Goal: Information Seeking & Learning: Learn about a topic

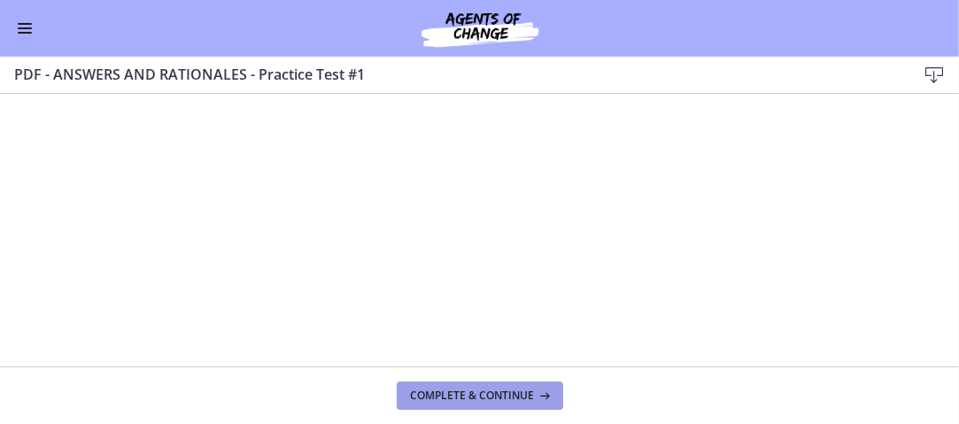
scroll to position [864, 0]
click at [523, 390] on span "Complete & continue" at bounding box center [473, 396] width 124 height 14
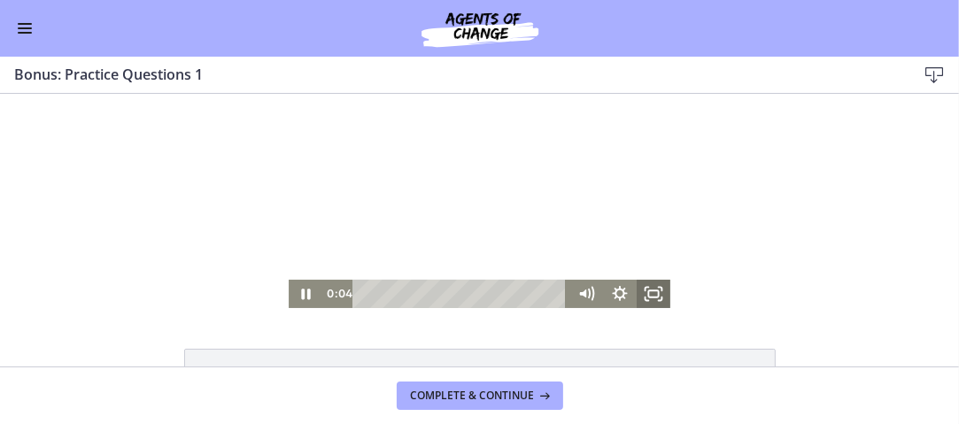
click at [652, 294] on icon "Fullscreen" at bounding box center [654, 293] width 34 height 28
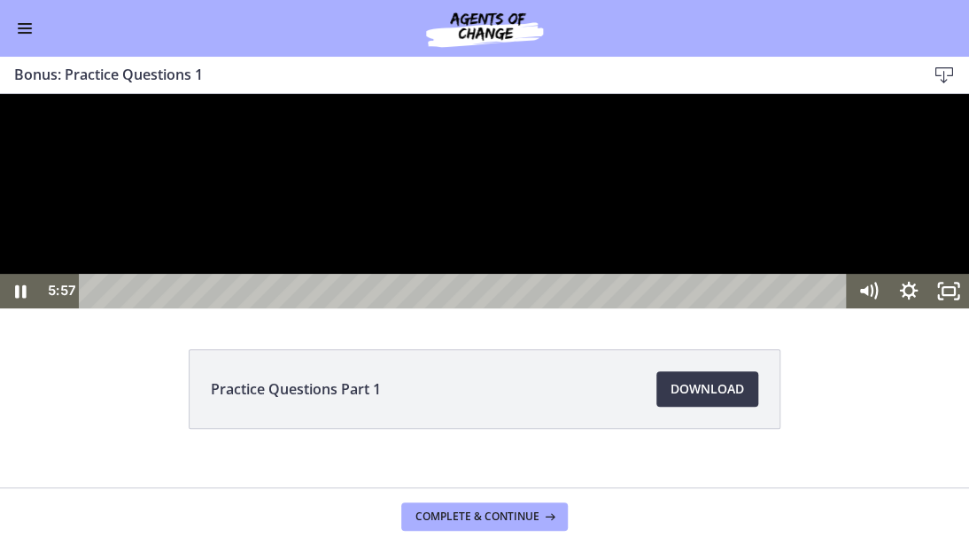
click at [923, 308] on div at bounding box center [484, 201] width 969 height 214
click at [921, 308] on div at bounding box center [484, 201] width 969 height 214
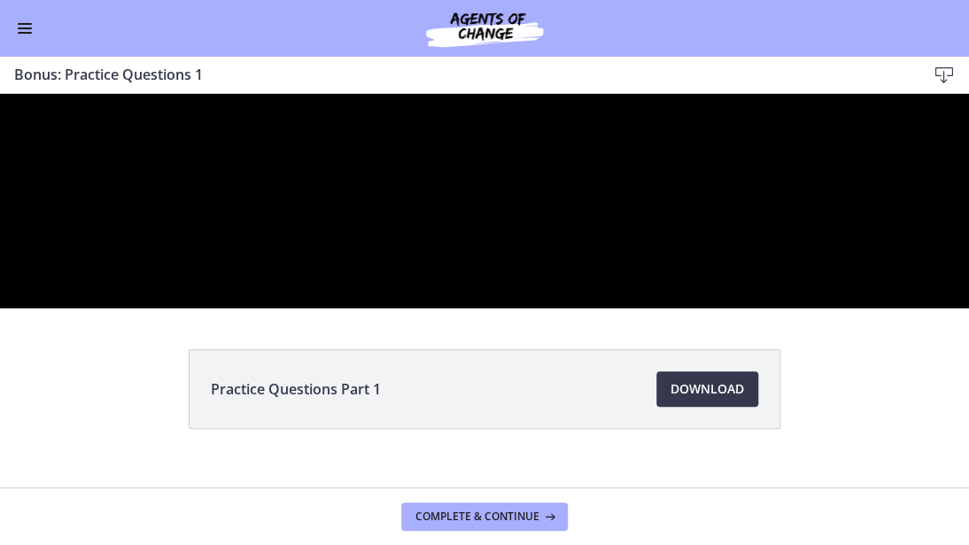
click at [0, 94] on button "Pause: cls5cv0rkbac72sj77ig.mp4" at bounding box center [0, 94] width 1 height 1
click at [958, 308] on div at bounding box center [484, 201] width 969 height 214
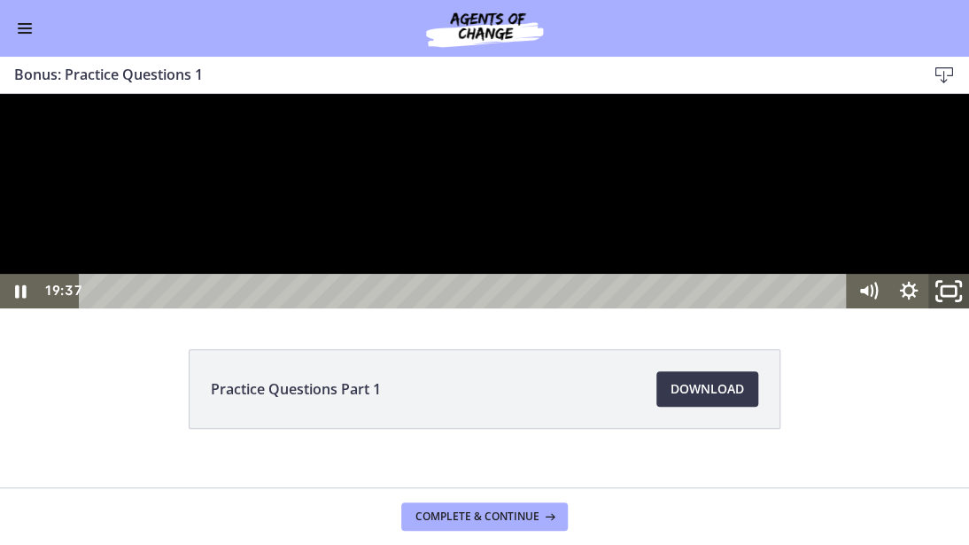
click at [948, 312] on icon "Unfullscreen" at bounding box center [949, 291] width 49 height 42
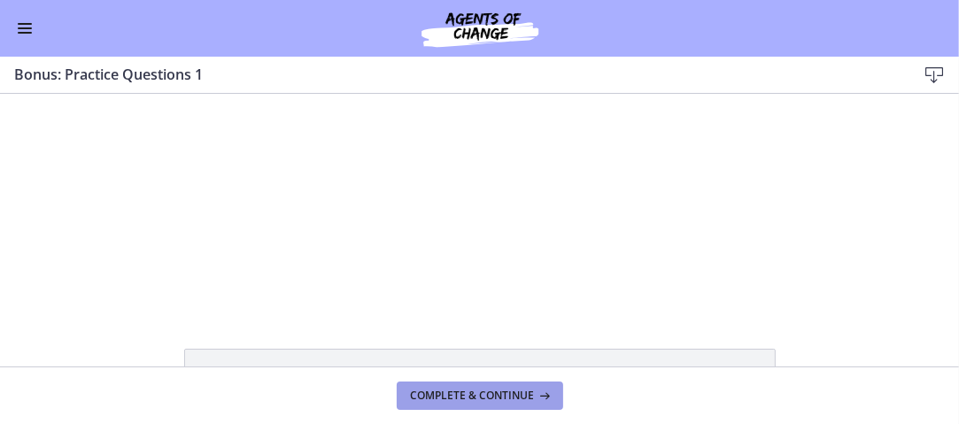
click at [510, 394] on span "Complete & continue" at bounding box center [473, 396] width 124 height 14
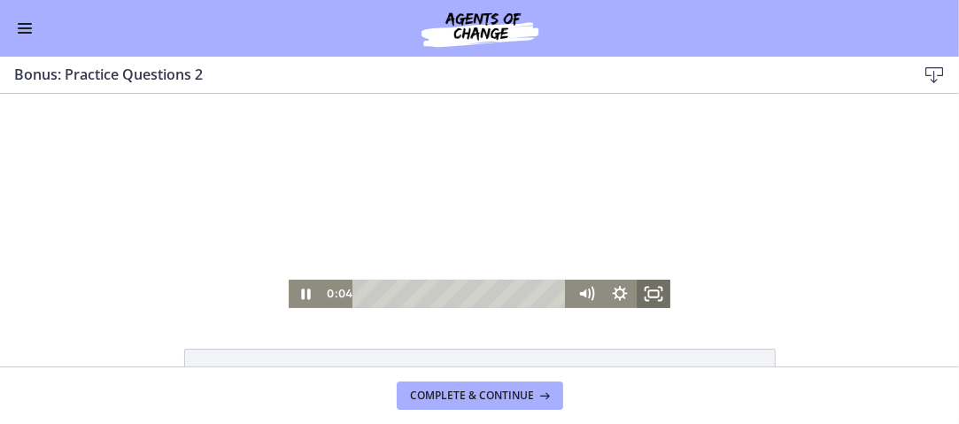
click at [645, 294] on icon "Fullscreen" at bounding box center [654, 293] width 34 height 28
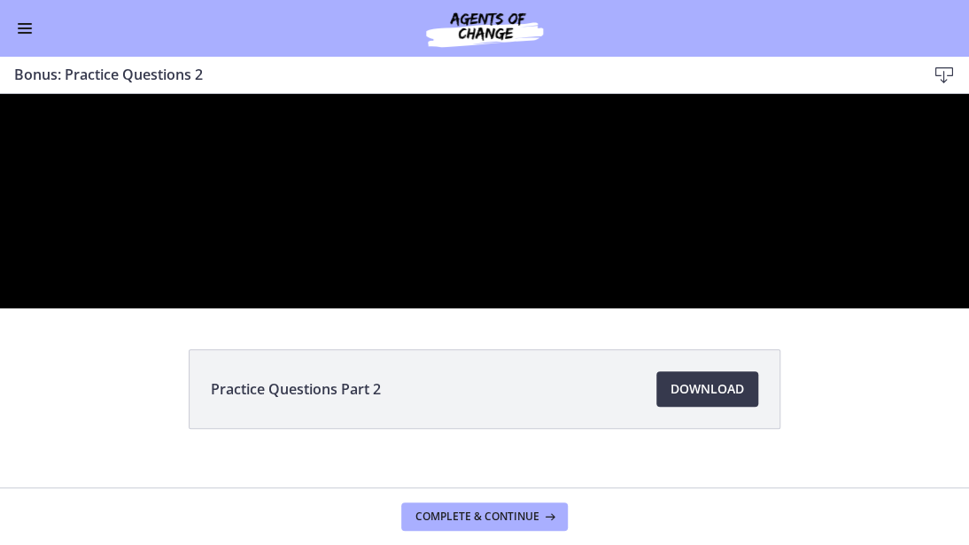
drag, startPoint x: 631, startPoint y: 480, endPoint x: 578, endPoint y: 513, distance: 61.7
click at [631, 308] on div at bounding box center [484, 201] width 969 height 214
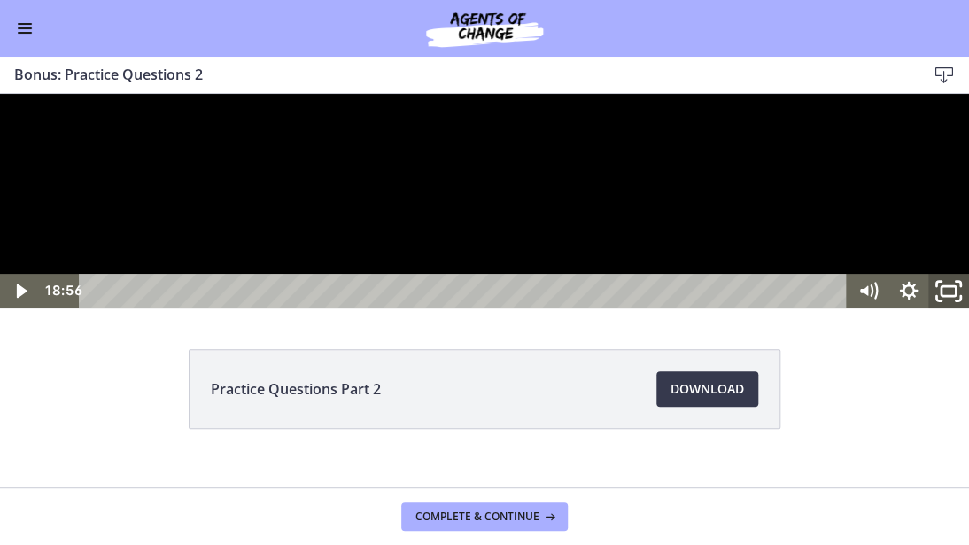
click at [938, 312] on icon "Unfullscreen" at bounding box center [949, 291] width 49 height 42
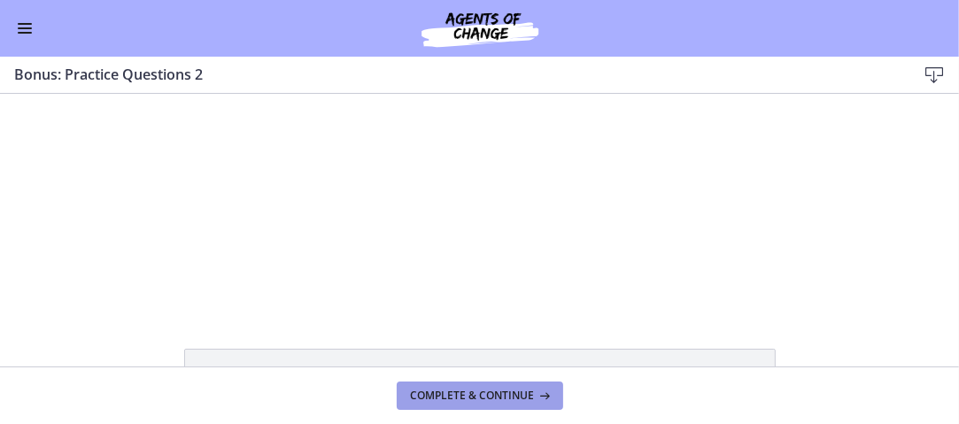
click at [485, 399] on span "Complete & continue" at bounding box center [473, 396] width 124 height 14
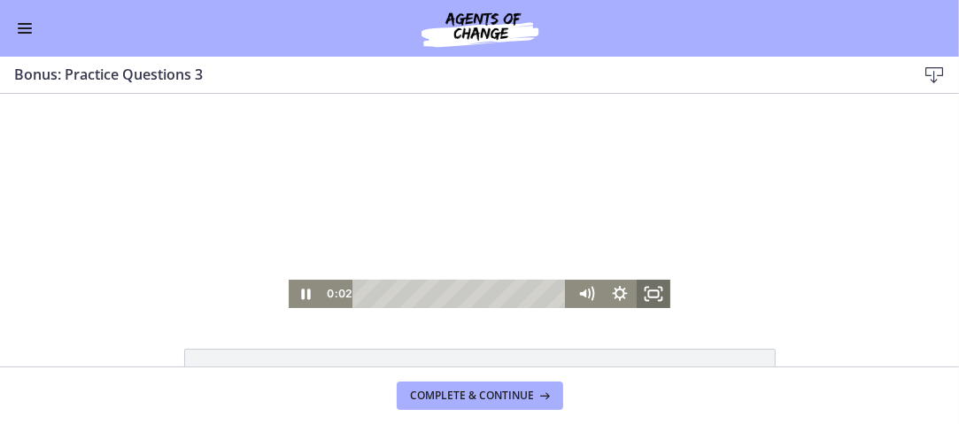
click at [652, 293] on icon "Fullscreen" at bounding box center [654, 293] width 34 height 28
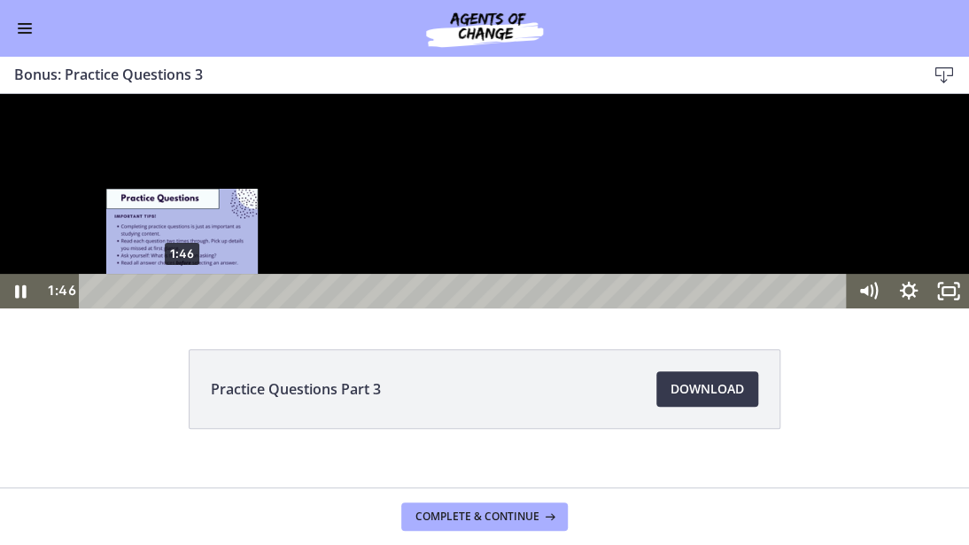
drag, startPoint x: 122, startPoint y: 622, endPoint x: 182, endPoint y: 621, distance: 60.2
click at [182, 297] on div "Playbar" at bounding box center [182, 291] width 12 height 12
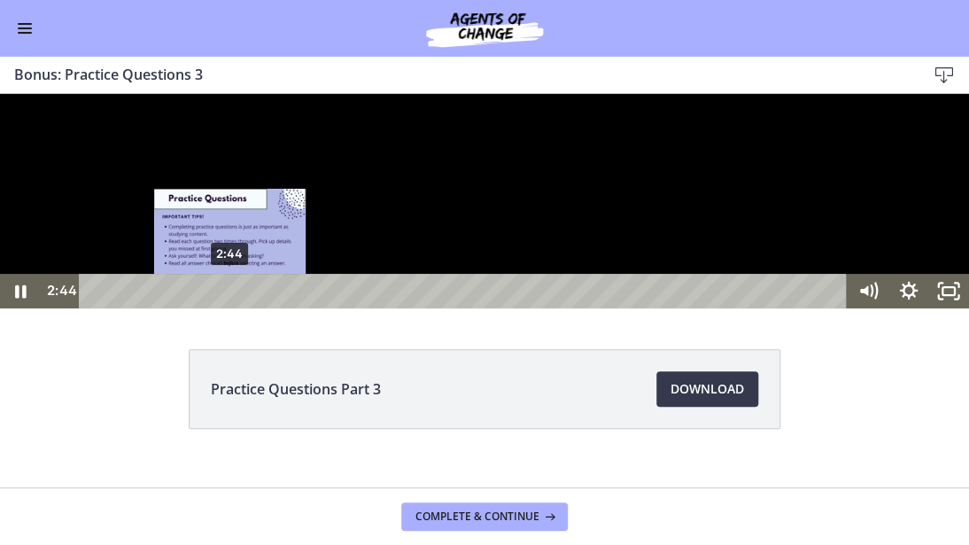
drag, startPoint x: 182, startPoint y: 621, endPoint x: 232, endPoint y: 619, distance: 49.6
click at [232, 297] on div "Playbar" at bounding box center [230, 291] width 12 height 12
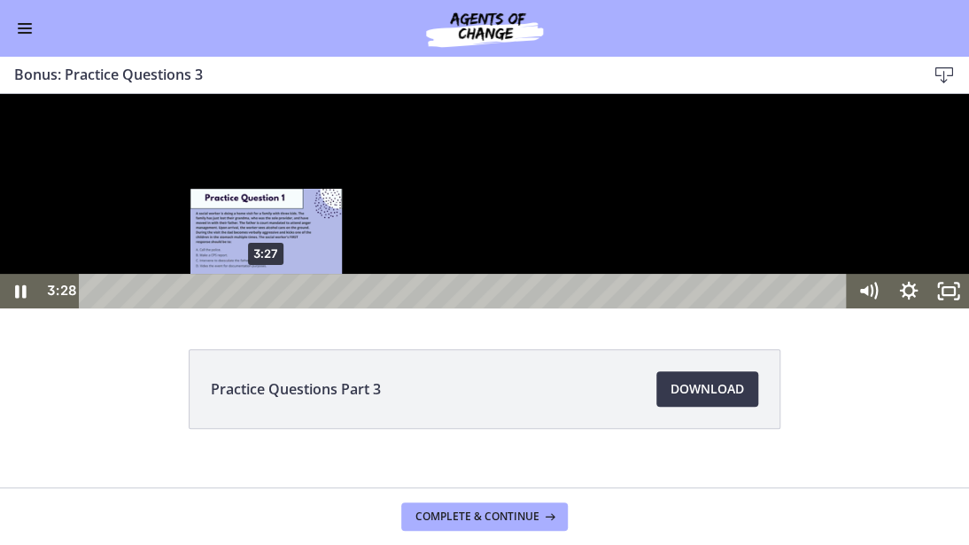
click at [267, 308] on div "3:27" at bounding box center [466, 291] width 744 height 35
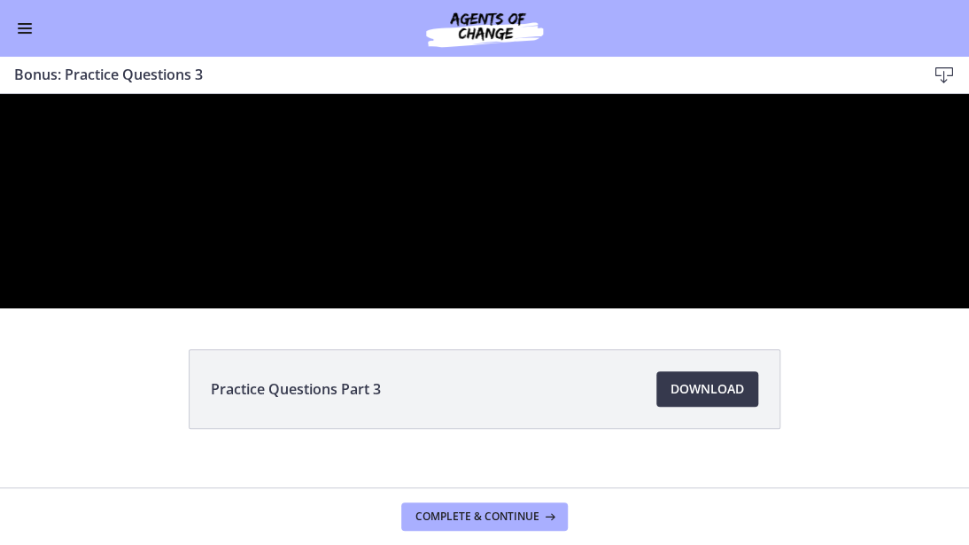
click at [646, 308] on div at bounding box center [484, 201] width 969 height 214
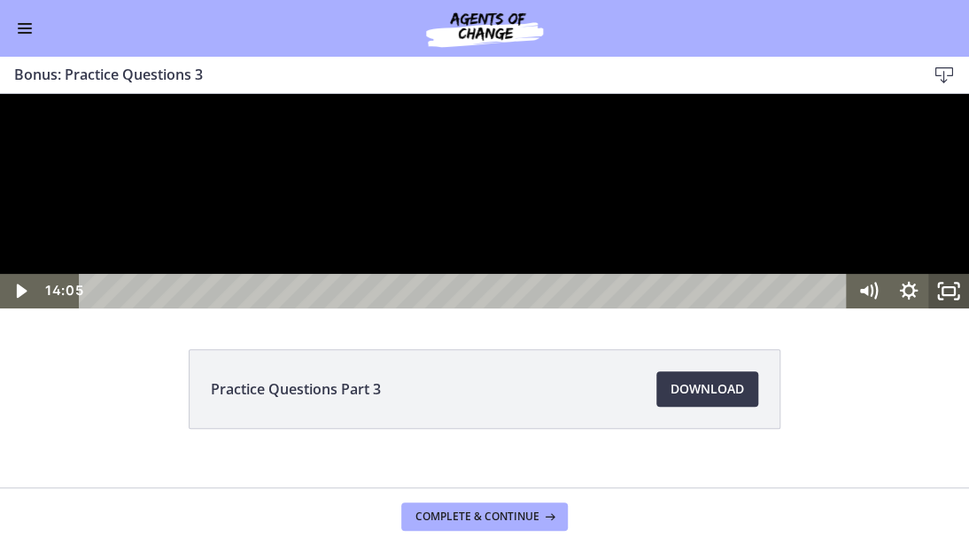
click at [950, 308] on icon "Unfullscreen" at bounding box center [948, 291] width 41 height 35
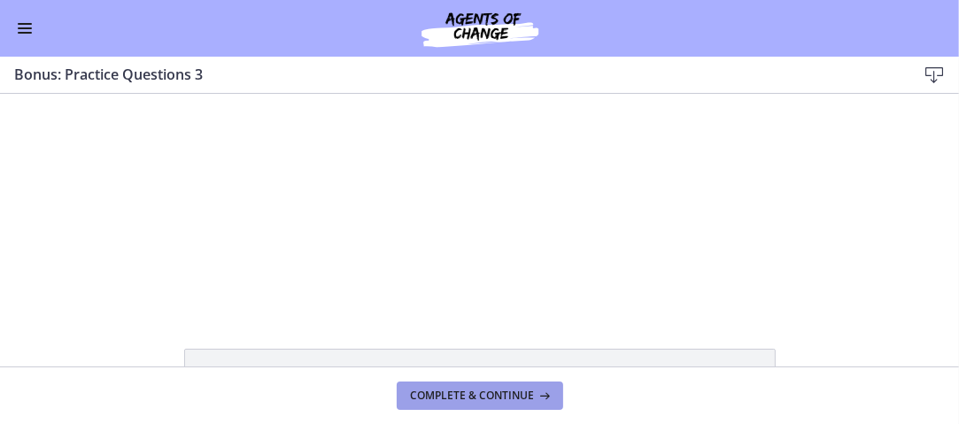
click at [495, 395] on span "Complete & continue" at bounding box center [473, 396] width 124 height 14
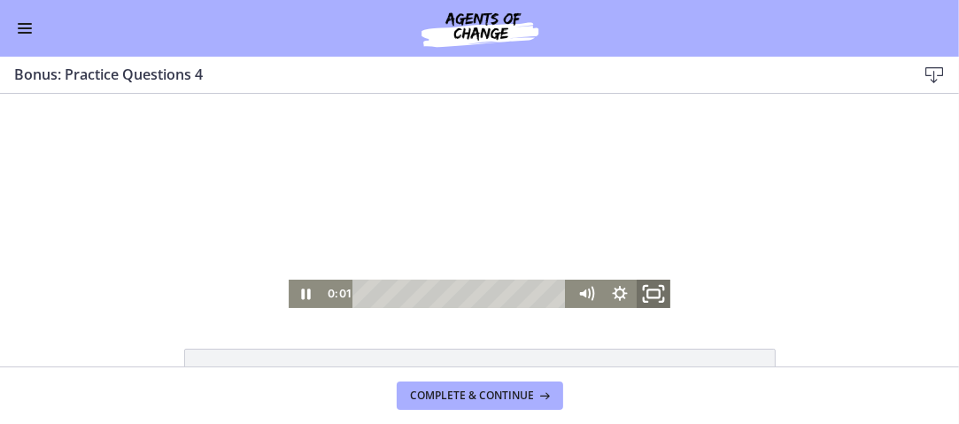
click at [645, 300] on icon "Fullscreen" at bounding box center [653, 293] width 41 height 34
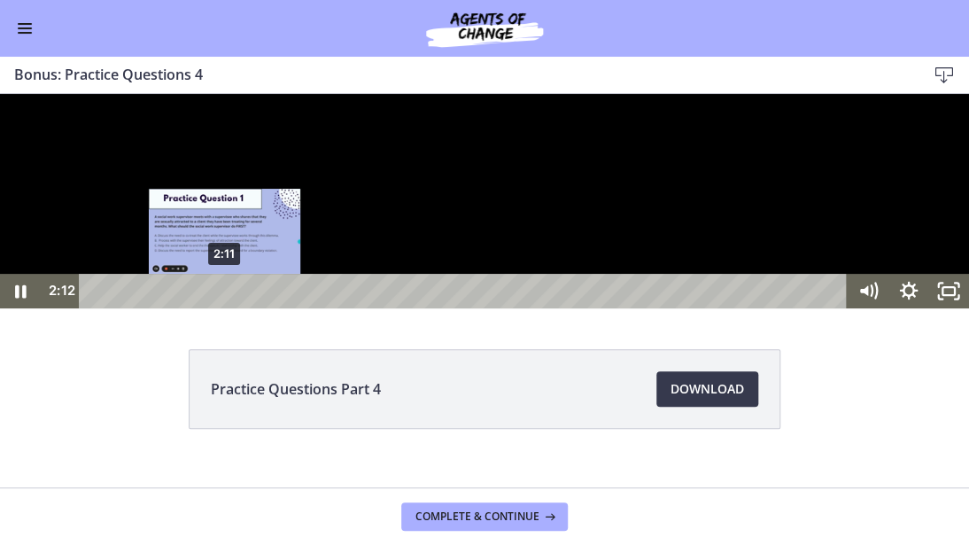
drag, startPoint x: 97, startPoint y: 621, endPoint x: 225, endPoint y: 625, distance: 128.5
click at [225, 297] on div "Playbar" at bounding box center [226, 291] width 12 height 12
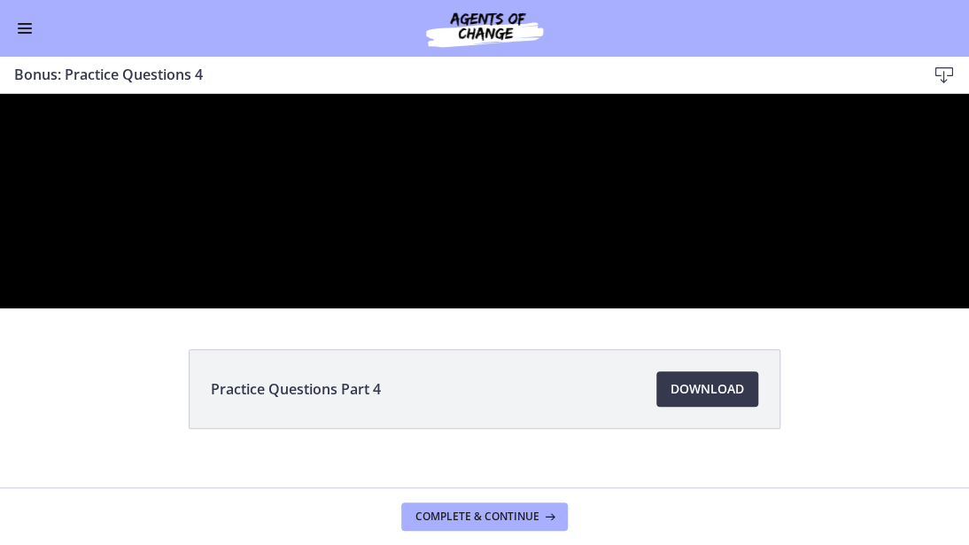
click at [752, 308] on div at bounding box center [484, 201] width 969 height 214
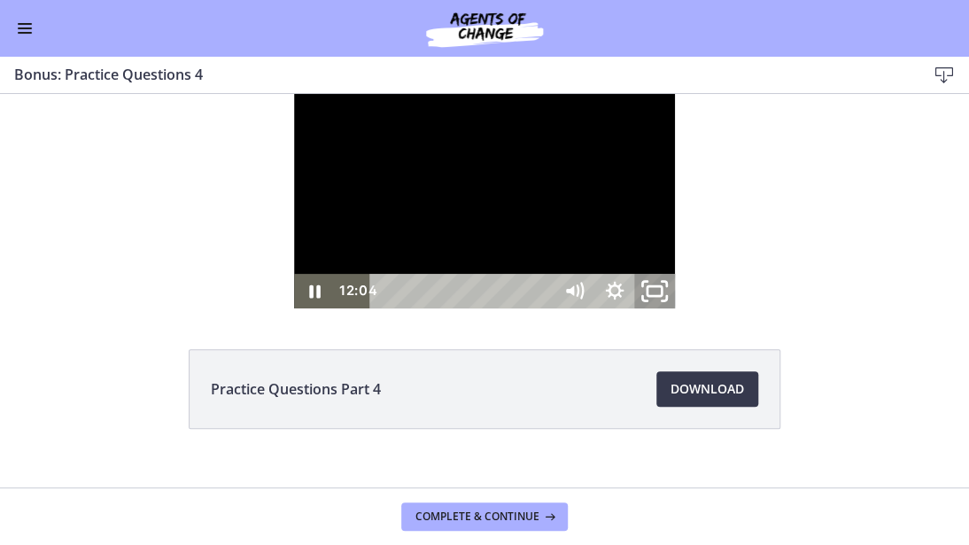
click at [679, 312] on icon "Unfullscreen" at bounding box center [655, 291] width 49 height 42
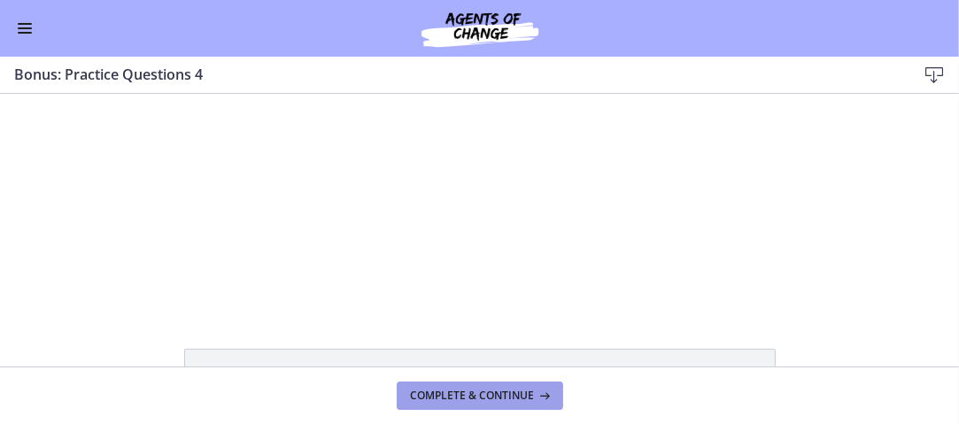
click at [468, 394] on span "Complete & continue" at bounding box center [473, 396] width 124 height 14
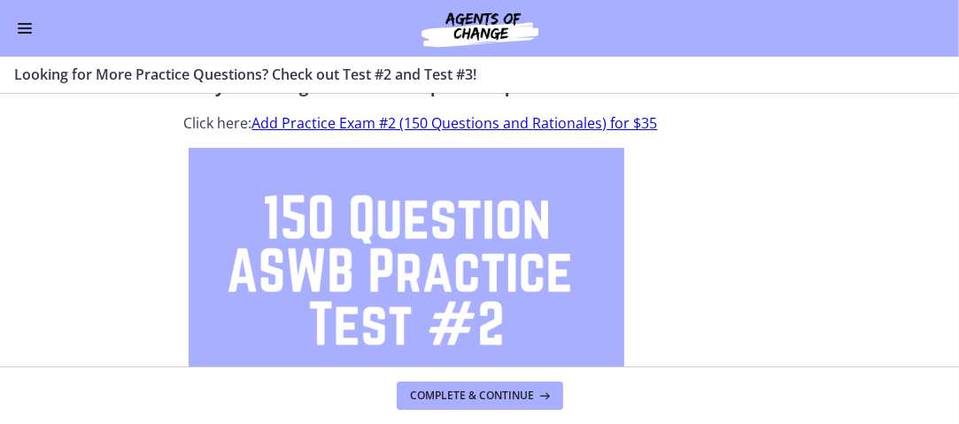
scroll to position [65, 0]
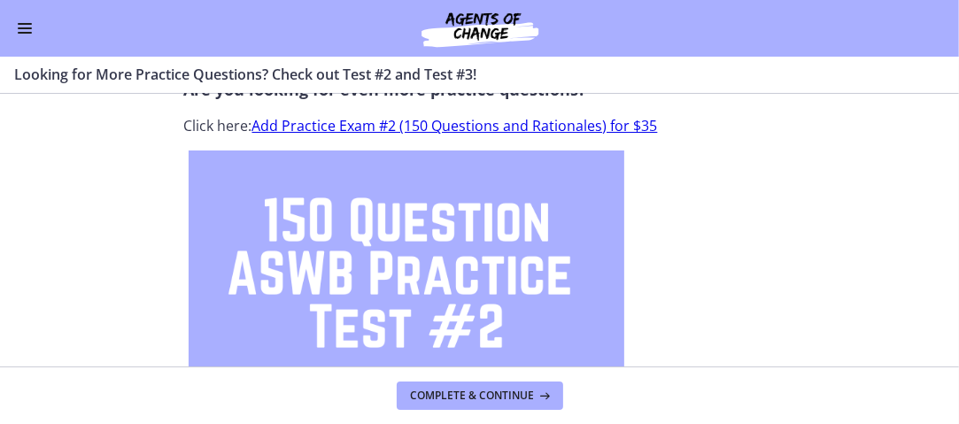
click at [387, 260] on img at bounding box center [407, 273] width 436 height 245
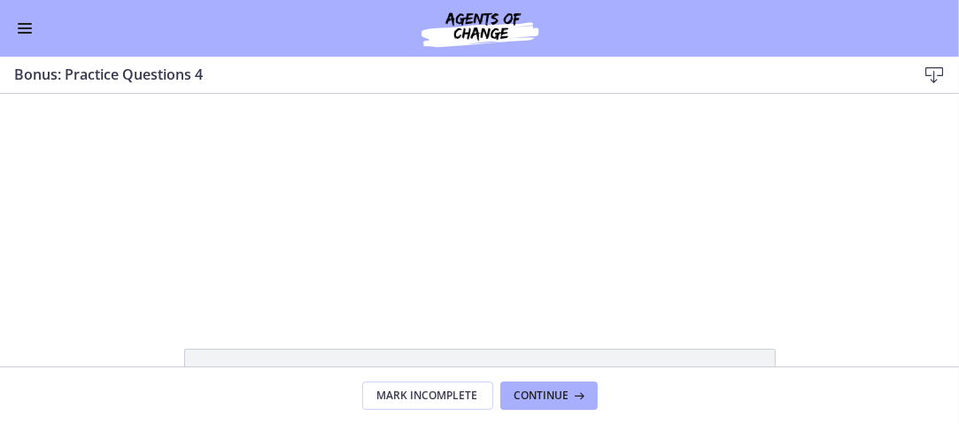
click at [24, 28] on span "Enable menu" at bounding box center [25, 28] width 14 height 2
